Goal: Transaction & Acquisition: Purchase product/service

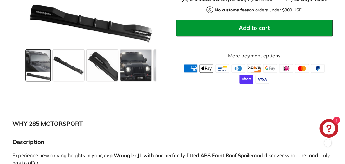
scroll to position [280, 0]
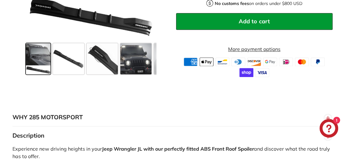
click at [37, 62] on span at bounding box center [38, 59] width 25 height 31
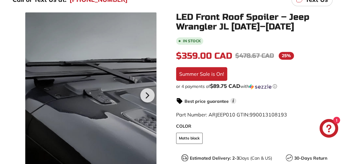
scroll to position [125, 0]
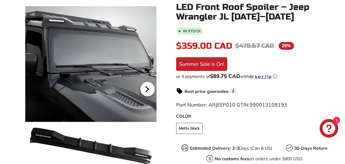
click at [143, 91] on icon at bounding box center [147, 89] width 14 height 14
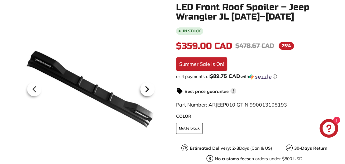
click at [144, 92] on icon at bounding box center [147, 89] width 14 height 14
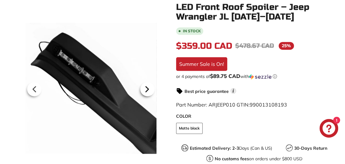
click at [145, 91] on icon at bounding box center [147, 89] width 14 height 14
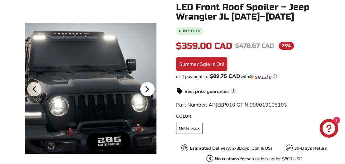
scroll to position [0, 45]
click at [148, 90] on icon at bounding box center [147, 89] width 2 height 5
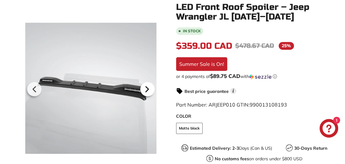
click at [148, 90] on icon at bounding box center [147, 89] width 2 height 5
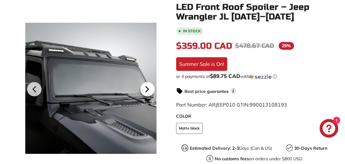
scroll to position [0, 97]
click at [146, 90] on icon at bounding box center [147, 89] width 2 height 5
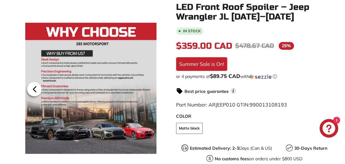
click at [35, 88] on icon at bounding box center [34, 89] width 2 height 5
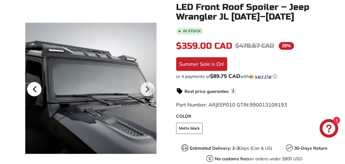
click at [34, 88] on icon at bounding box center [34, 89] width 14 height 14
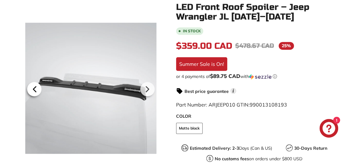
click at [35, 87] on icon at bounding box center [34, 89] width 2 height 5
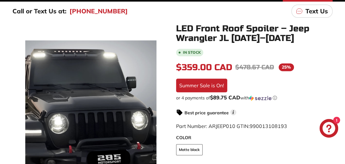
scroll to position [93, 0]
